Goal: Communication & Community: Answer question/provide support

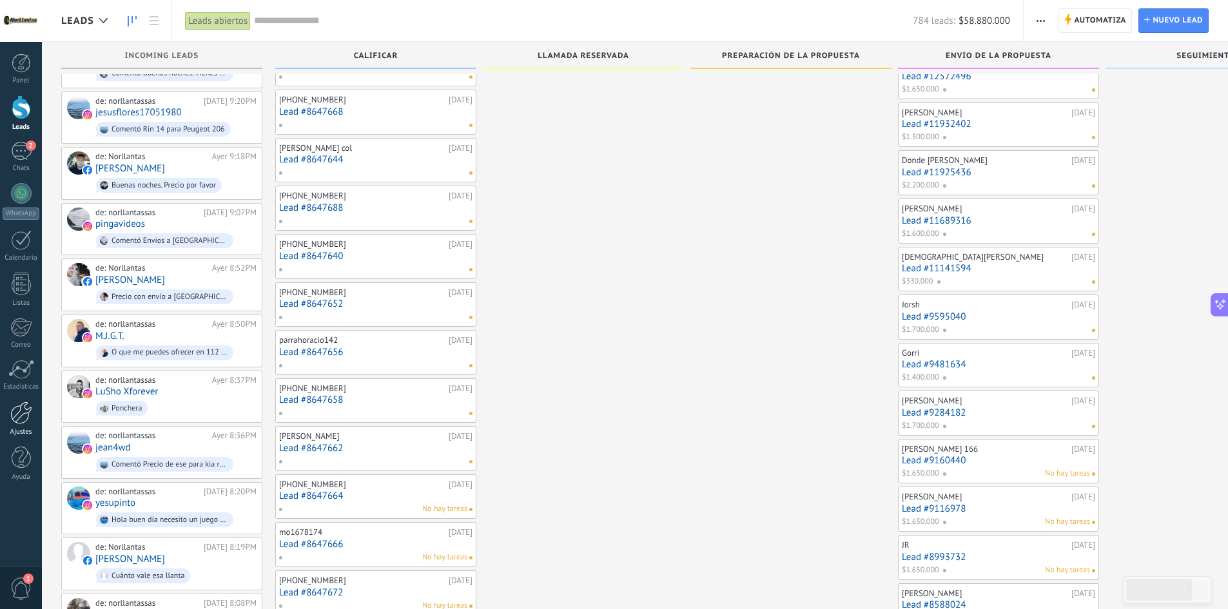
click at [26, 425] on link "Ajustes" at bounding box center [21, 418] width 42 height 35
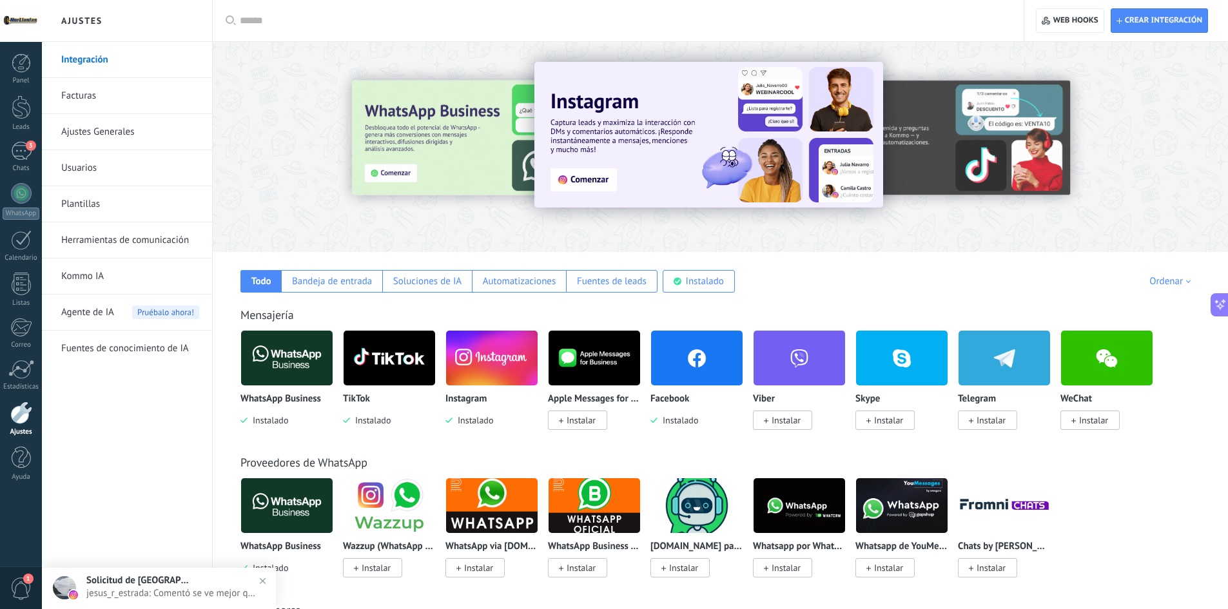
click at [108, 91] on link "Facturas" at bounding box center [130, 96] width 138 height 36
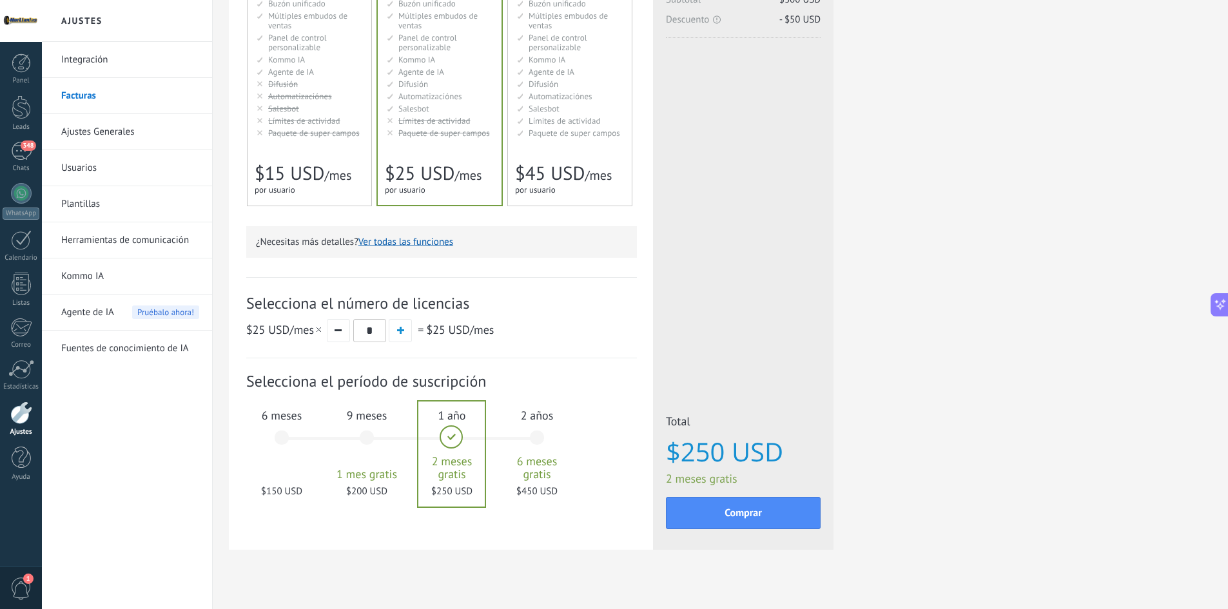
scroll to position [217, 0]
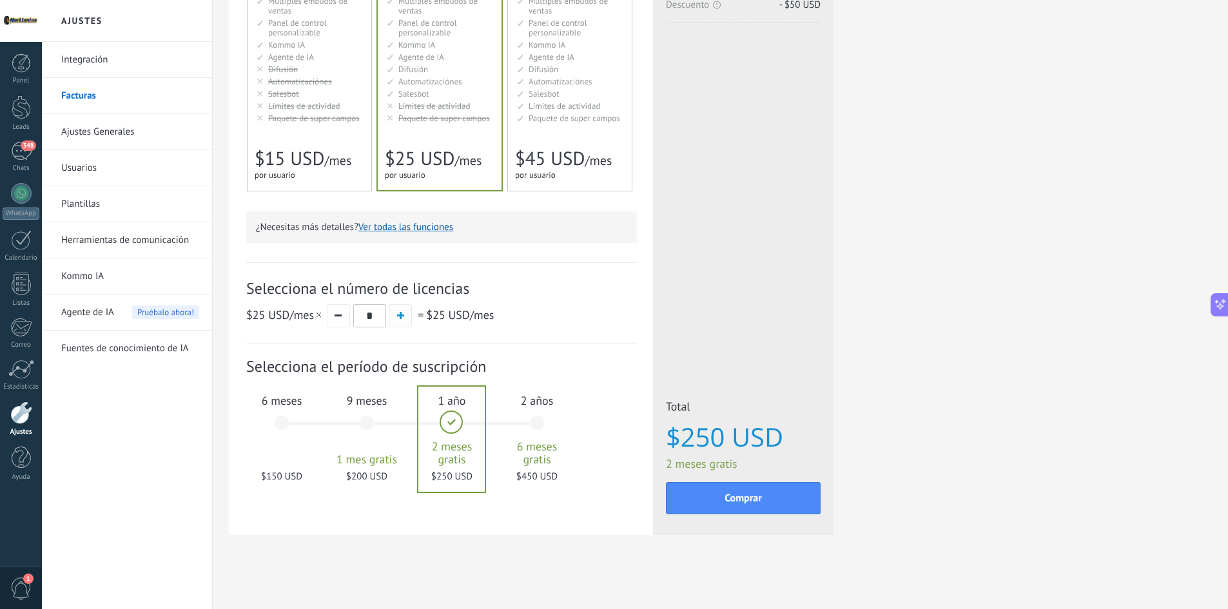
click at [396, 313] on button "button" at bounding box center [400, 315] width 23 height 23
click at [316, 316] on span "$25 USD /mes" at bounding box center [284, 314] width 77 height 15
click at [327, 316] on button "button" at bounding box center [338, 315] width 23 height 23
type input "*"
click at [387, 478] on span "$200 USD" at bounding box center [367, 476] width 70 height 12
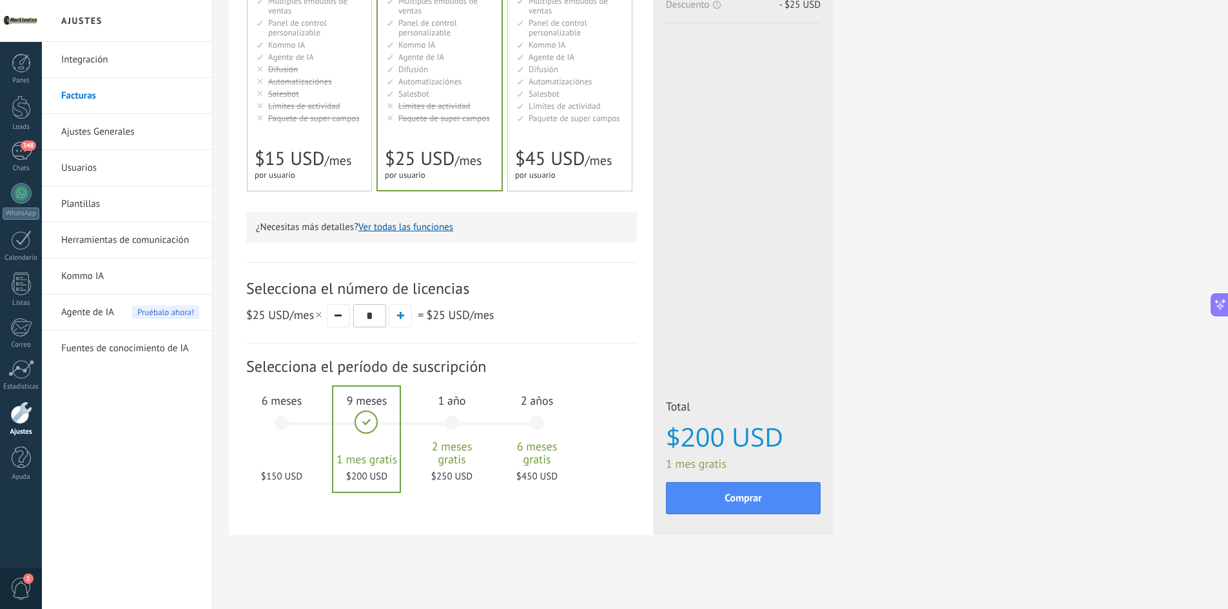
click at [454, 441] on span "2 meses gratis" at bounding box center [452, 453] width 70 height 26
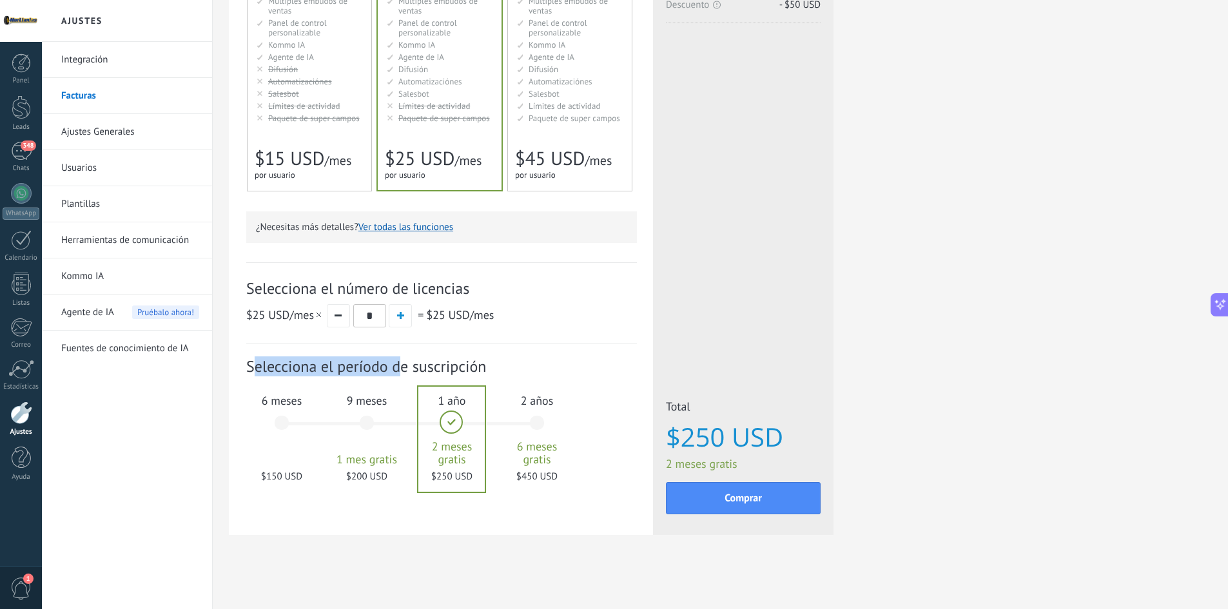
drag, startPoint x: 256, startPoint y: 362, endPoint x: 441, endPoint y: 362, distance: 185.0
click at [429, 362] on span "Selecciona el período de suscripción" at bounding box center [441, 366] width 391 height 20
click at [447, 362] on span "Selecciona el período de suscripción" at bounding box center [441, 366] width 391 height 20
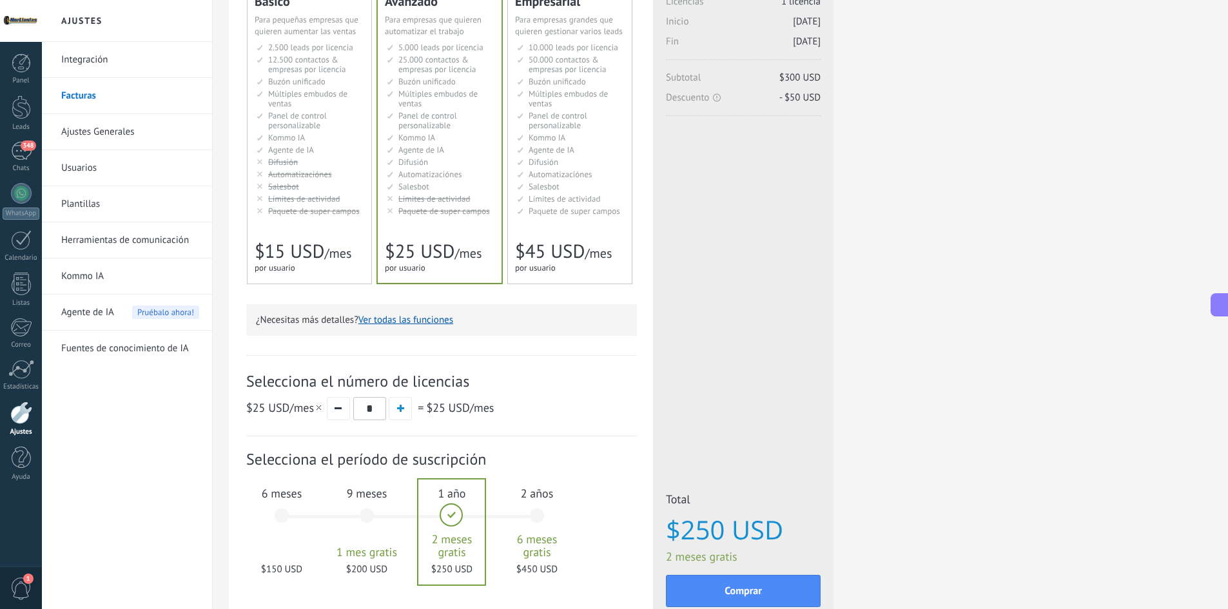
scroll to position [0, 0]
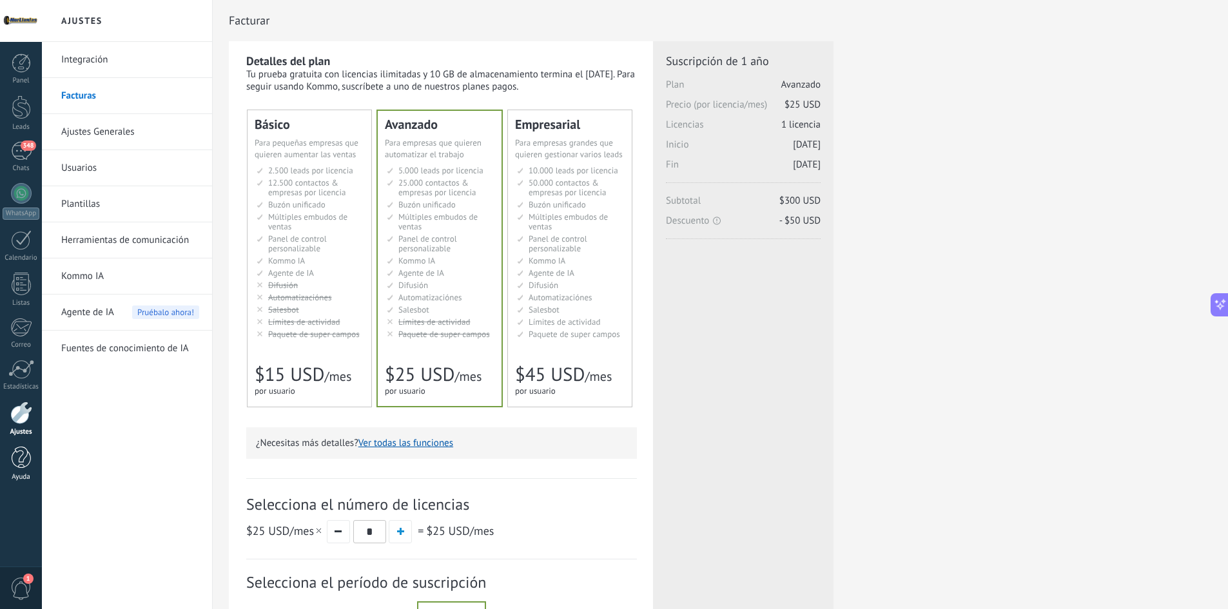
click at [25, 469] on div at bounding box center [21, 458] width 19 height 23
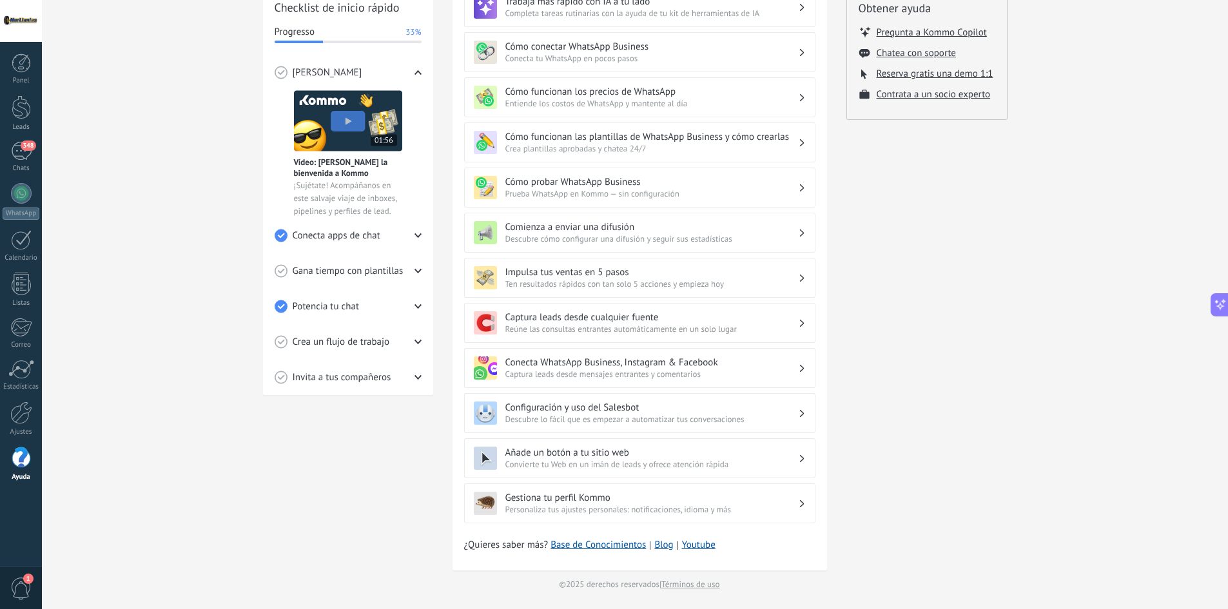
scroll to position [193, 0]
click at [30, 154] on div "345" at bounding box center [21, 151] width 21 height 19
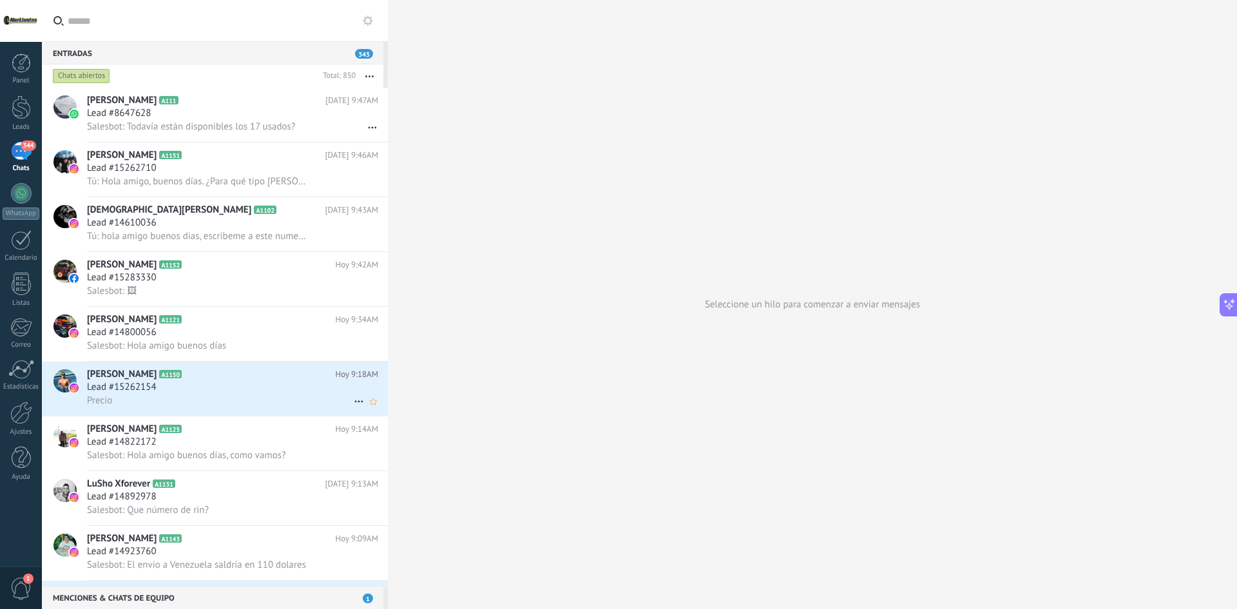
click at [214, 377] on h2 "Eyker Vejar Ortiz A1150" at bounding box center [211, 374] width 248 height 13
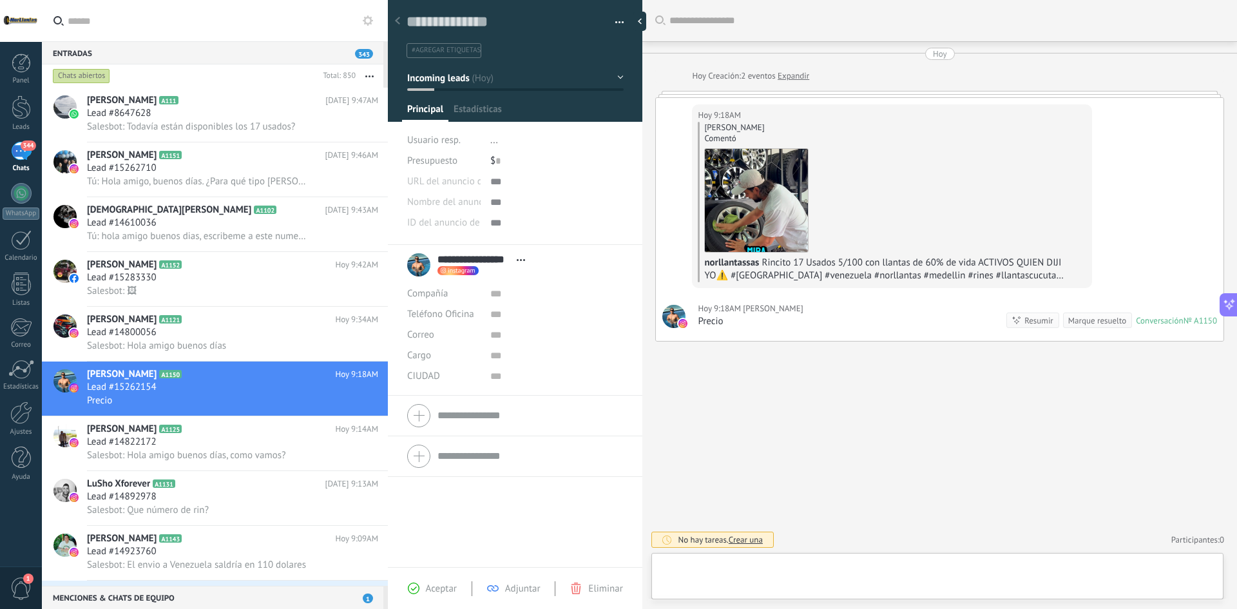
scroll to position [19, 0]
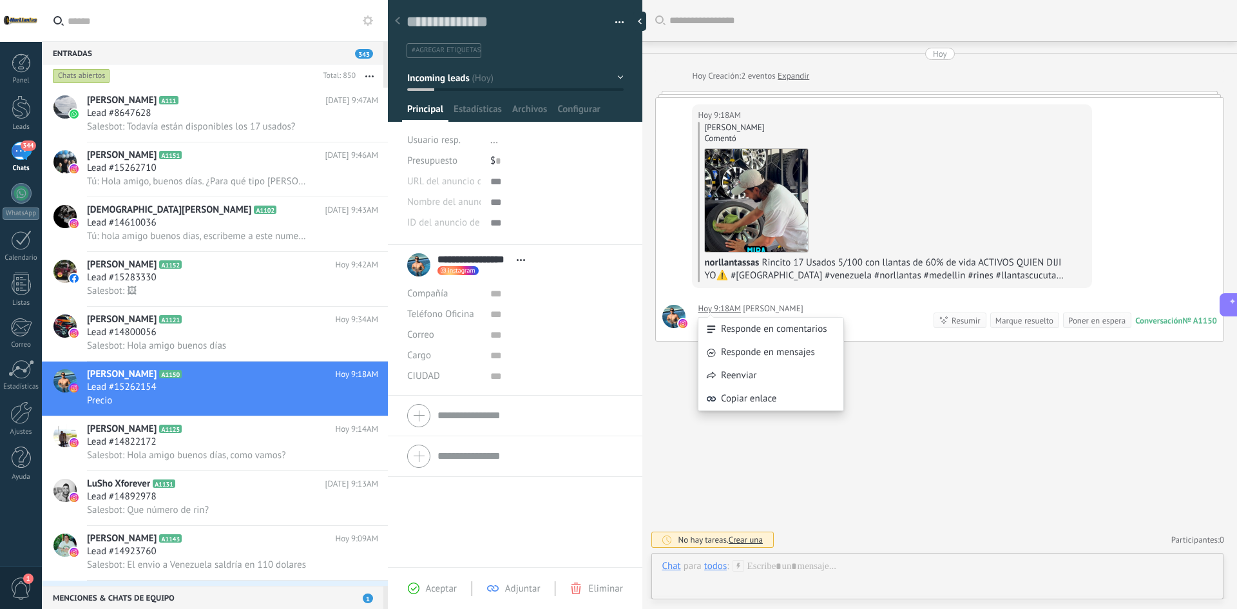
click at [721, 305] on div "Responde en comentarios Responde en mensajes Reenviar Copiar enlace" at bounding box center [771, 358] width 146 height 120
click at [764, 348] on div "Responde en mensajes" at bounding box center [771, 352] width 145 height 23
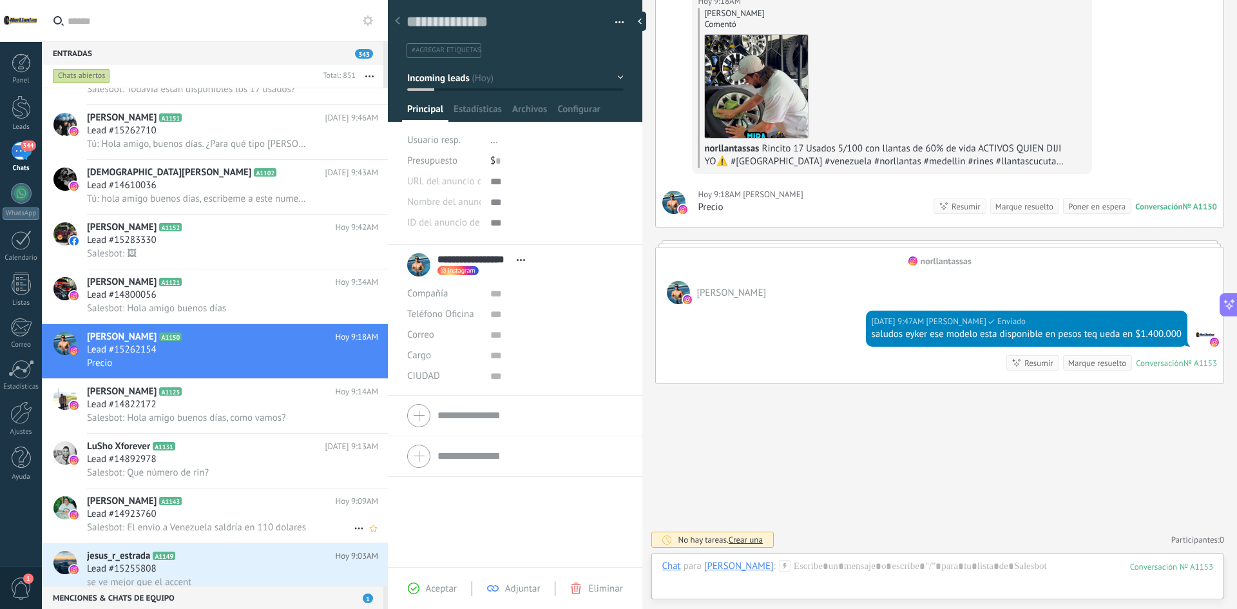
scroll to position [130, 0]
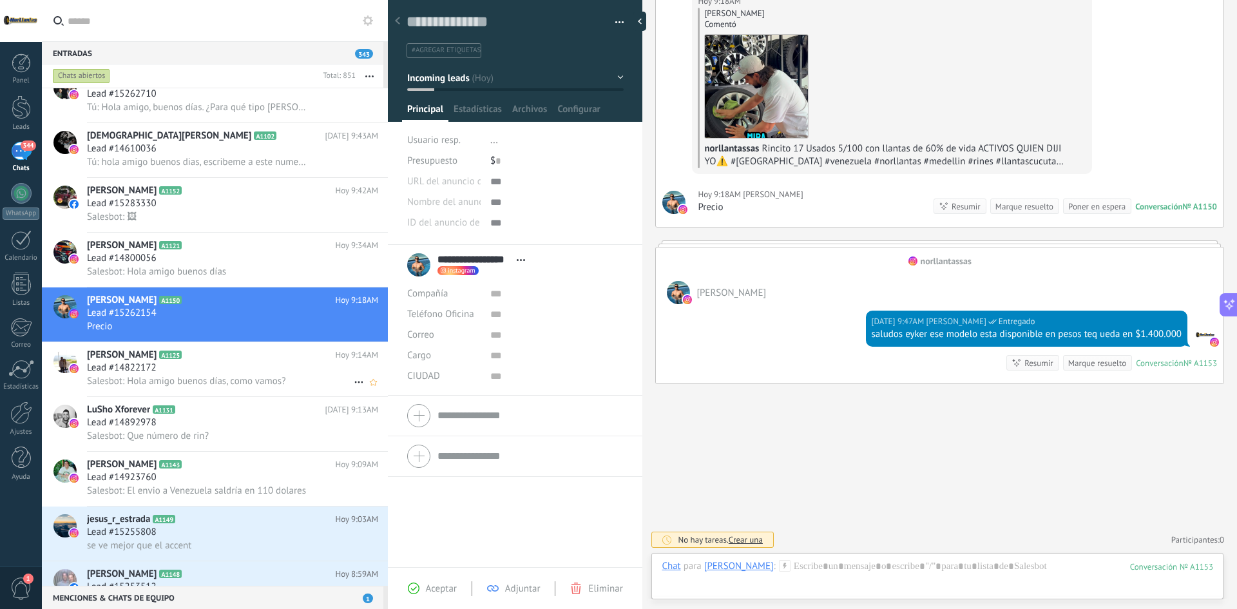
click at [213, 355] on h2 "Leonardo Parra A1125" at bounding box center [211, 355] width 248 height 13
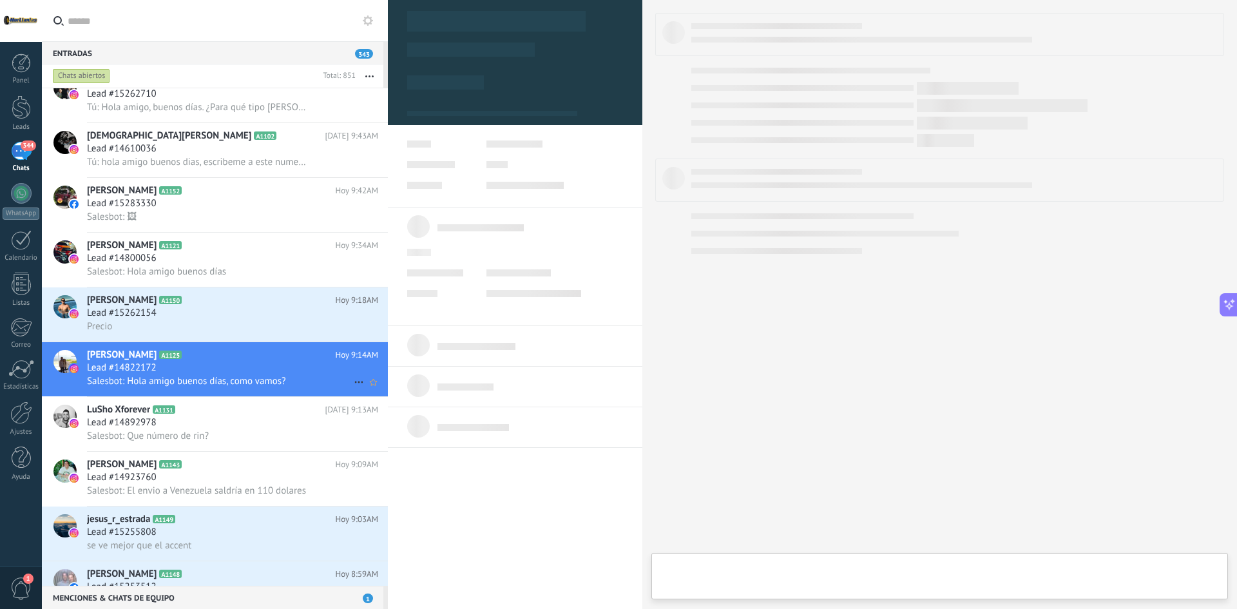
type textarea "**********"
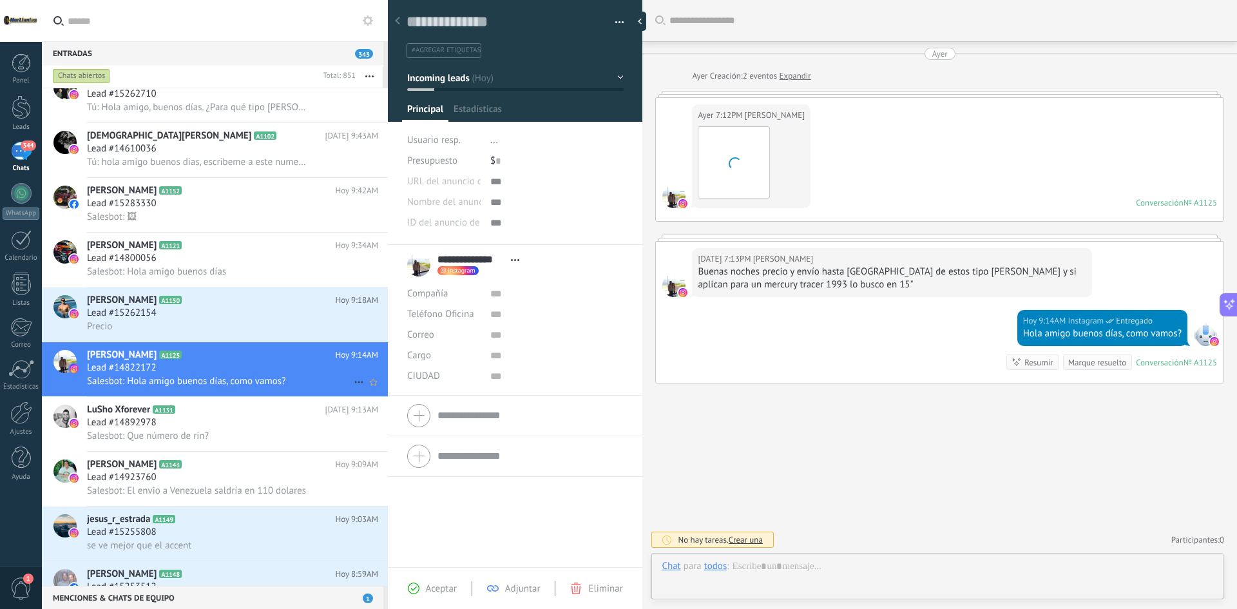
scroll to position [19, 0]
